Goal: Information Seeking & Learning: Learn about a topic

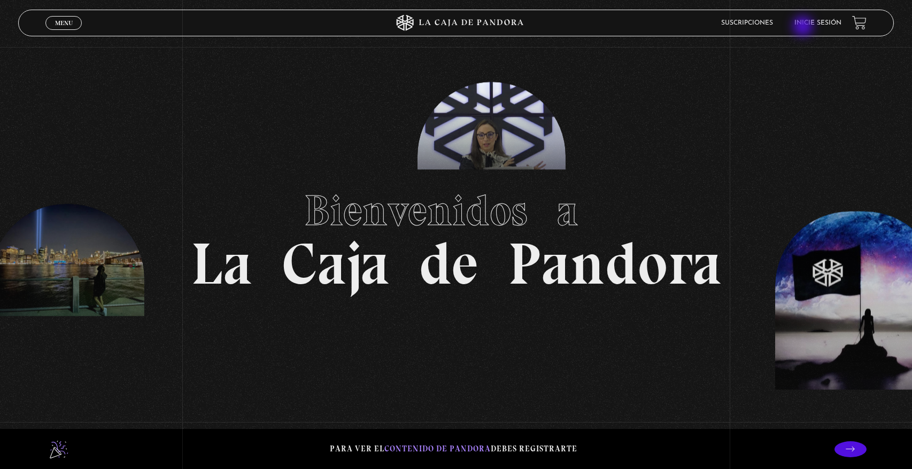
click at [807, 26] on link "Inicie sesión" at bounding box center [817, 23] width 47 height 6
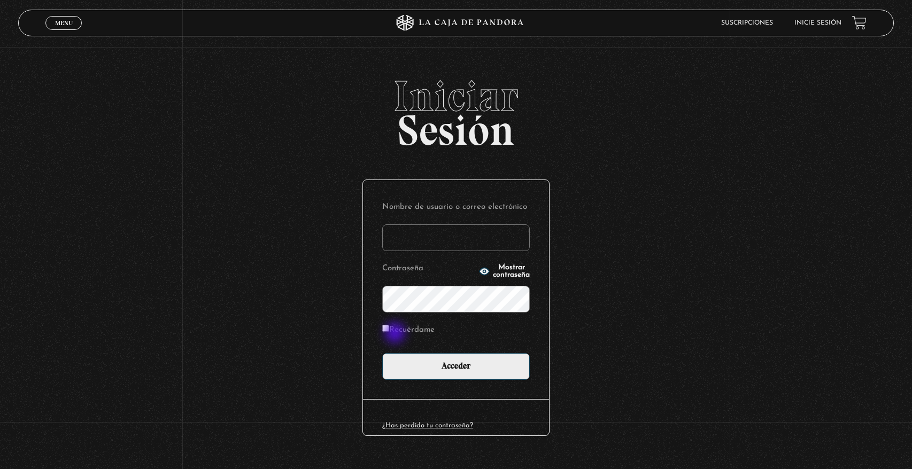
type input "kaamorenomorales2011@gmail.com"
drag, startPoint x: 394, startPoint y: 332, endPoint x: 404, endPoint y: 337, distance: 11.5
click at [394, 332] on label "Recuérdame" at bounding box center [408, 330] width 52 height 17
click at [389, 332] on input "Recuérdame" at bounding box center [385, 328] width 7 height 7
checkbox input "true"
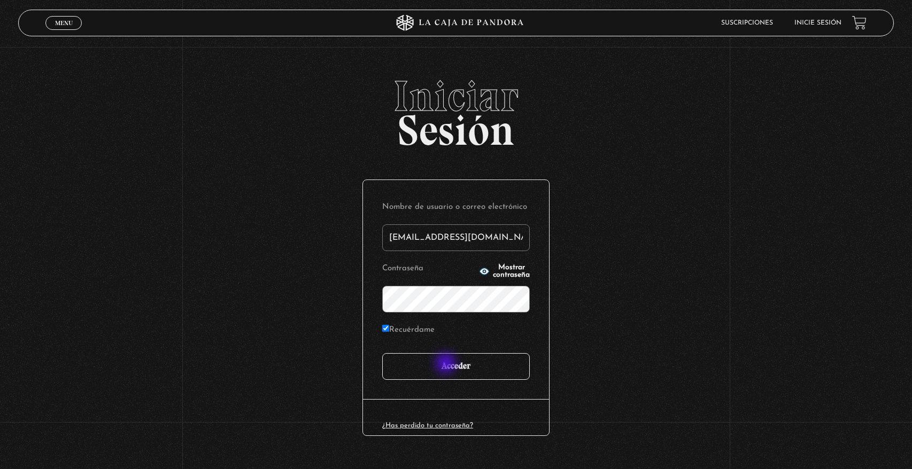
click at [447, 365] on input "Acceder" at bounding box center [456, 366] width 148 height 27
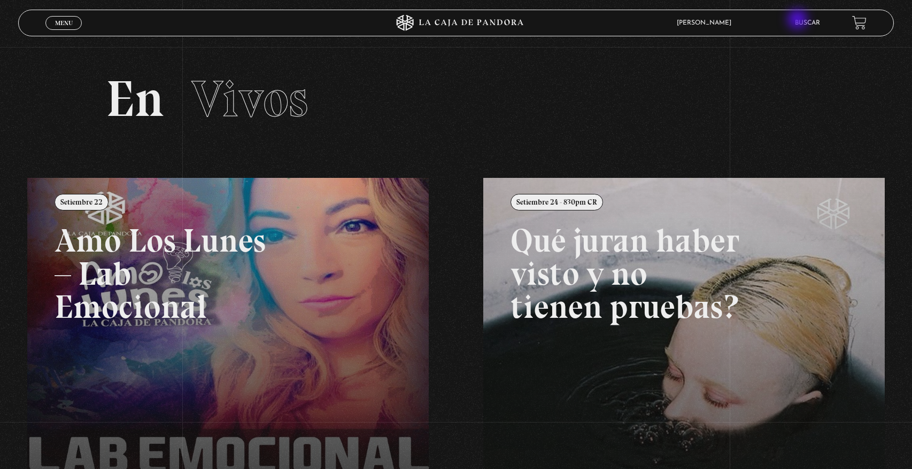
click at [799, 20] on link "Buscar" at bounding box center [807, 23] width 25 height 6
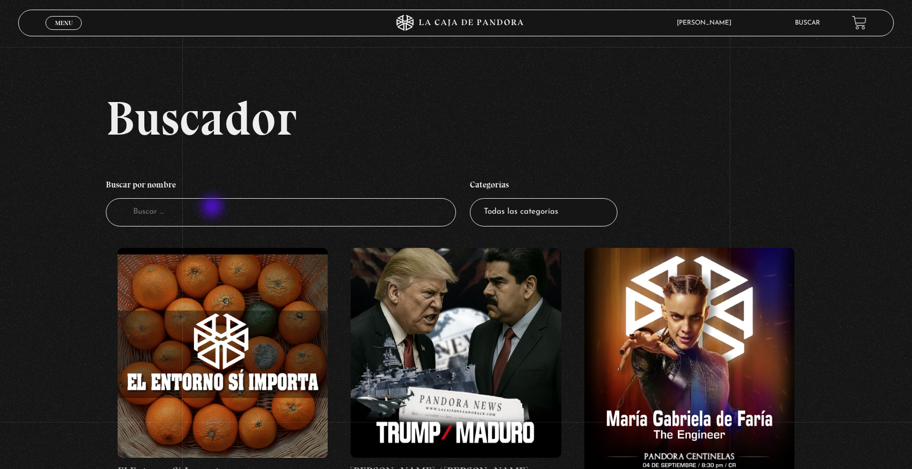
click at [214, 208] on input "Buscador" at bounding box center [281, 212] width 350 height 28
type input "registros"
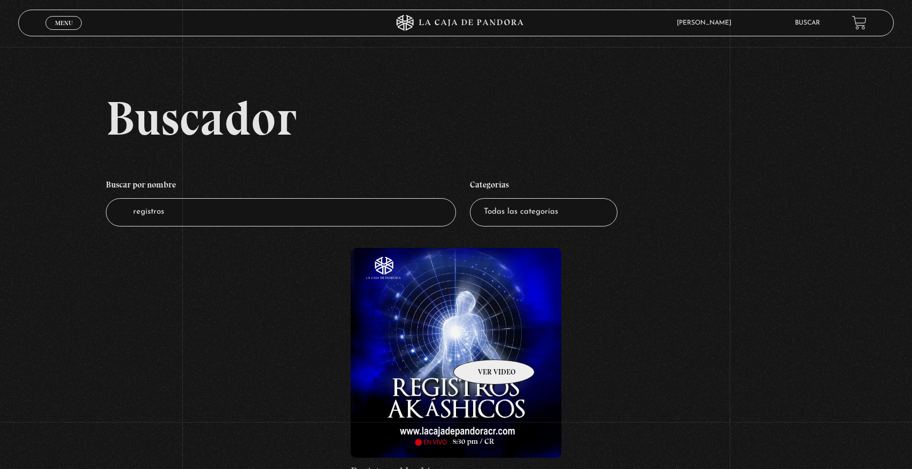
click at [479, 344] on figure at bounding box center [456, 353] width 210 height 210
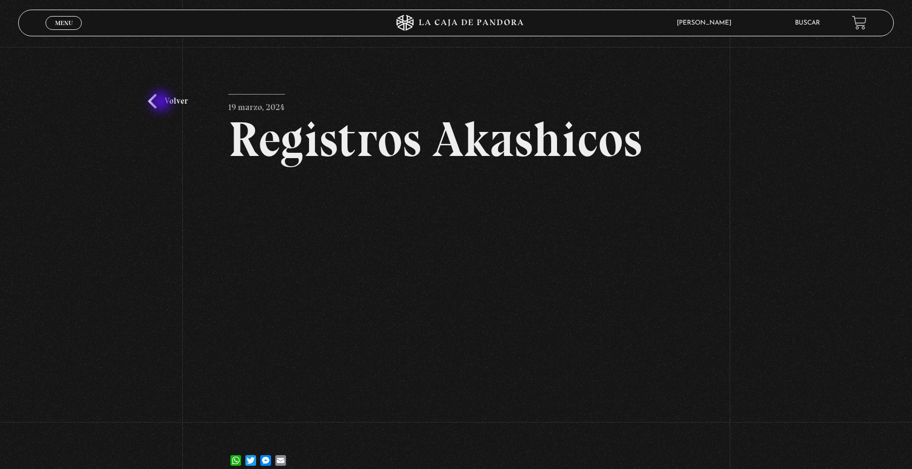
click at [162, 103] on link "Volver" at bounding box center [168, 101] width 40 height 14
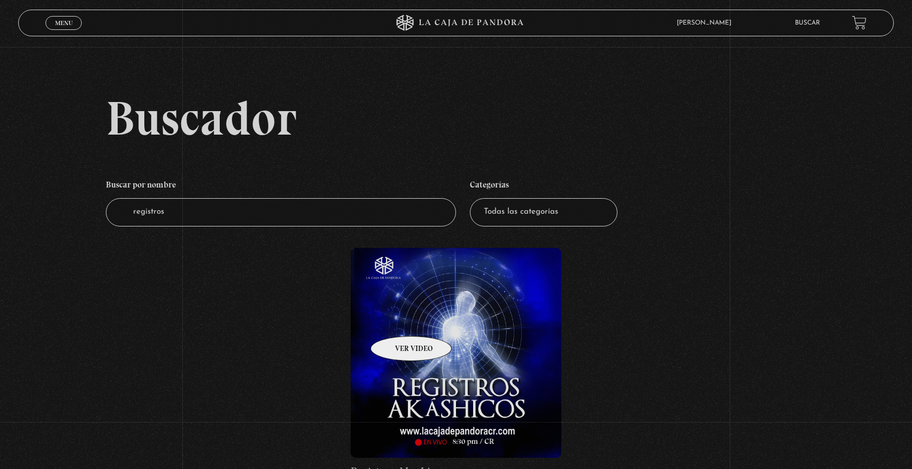
click at [397, 320] on figure at bounding box center [456, 353] width 210 height 210
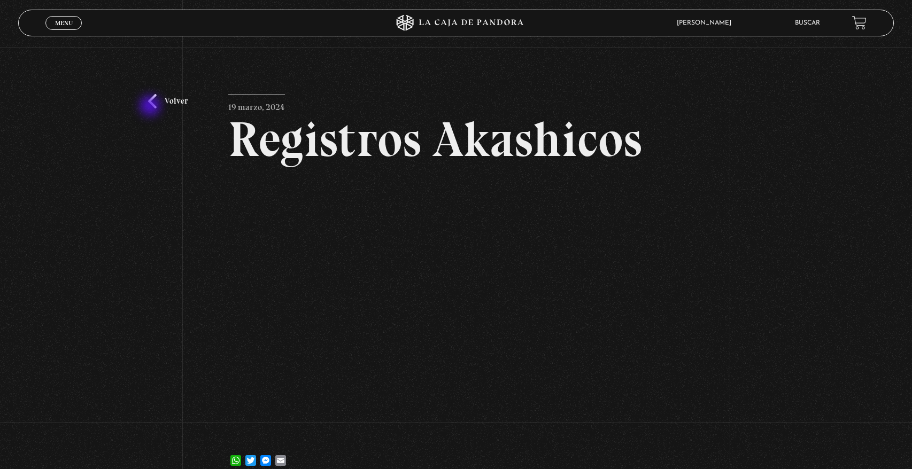
click at [151, 107] on link "Volver" at bounding box center [168, 101] width 40 height 14
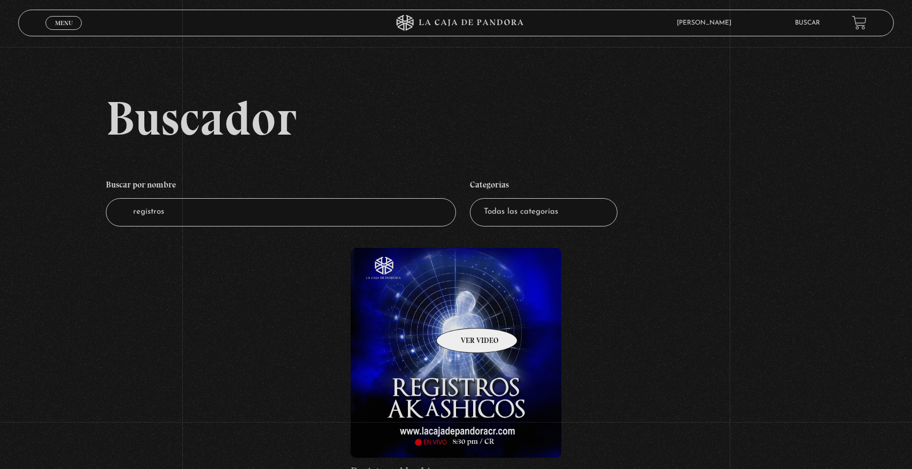
click at [463, 312] on figure at bounding box center [456, 353] width 210 height 210
